Goal: Entertainment & Leisure: Consume media (video, audio)

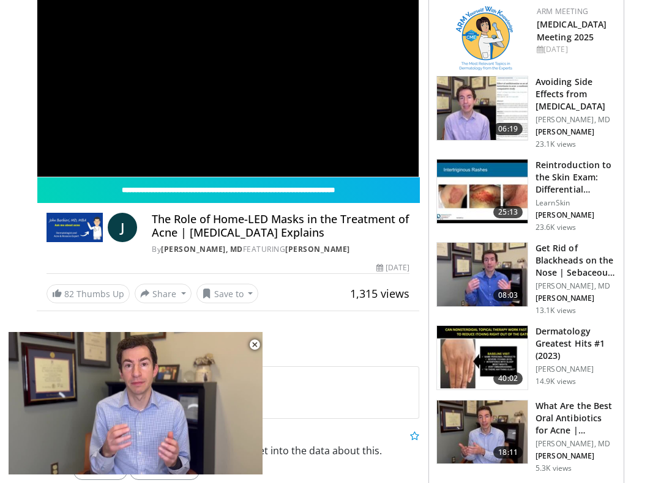
scroll to position [195, 0]
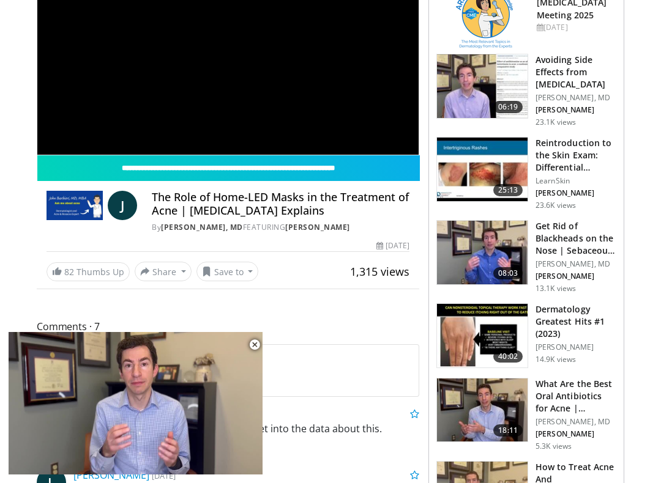
click at [88, 269] on link "82 Thumbs Up" at bounding box center [88, 272] width 83 height 19
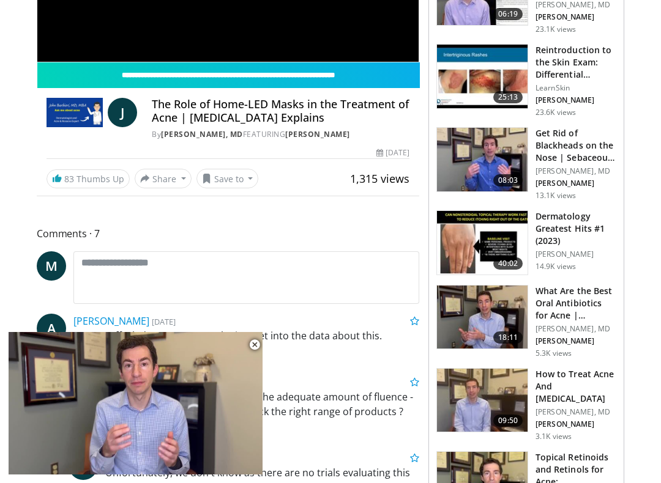
scroll to position [289, 0]
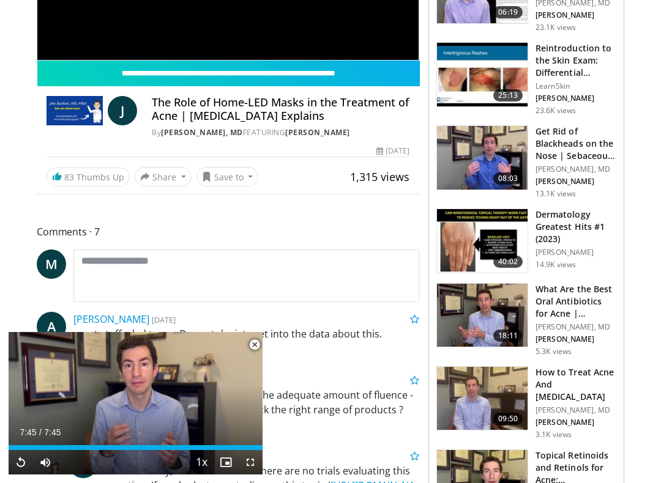
click at [570, 125] on h3 "Get Rid of Blackheads on the Nose | Sebaceous Filaments | Dermatolog…" at bounding box center [575, 143] width 81 height 37
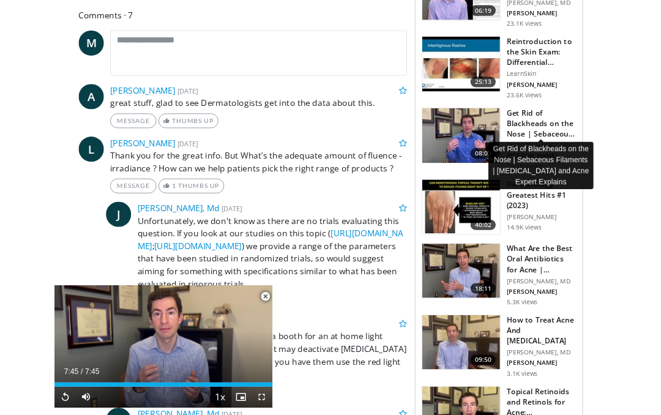
scroll to position [289, 0]
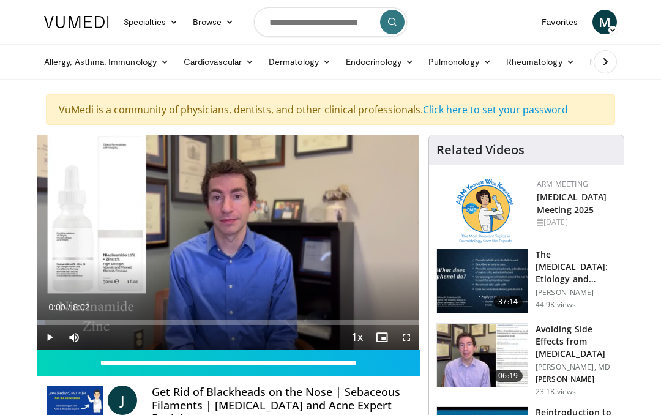
click at [77, 371] on input "**********" at bounding box center [228, 363] width 382 height 26
